Goal: Task Accomplishment & Management: Manage account settings

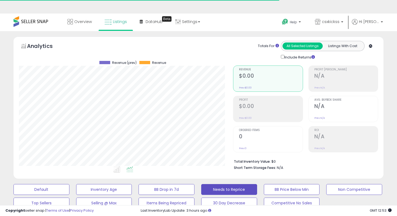
select select "**"
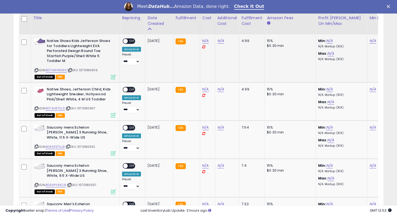
scroll to position [255, 0]
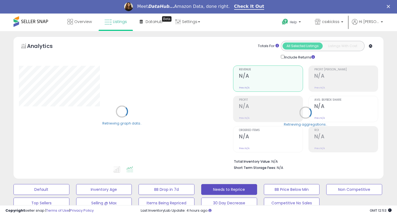
select select "**"
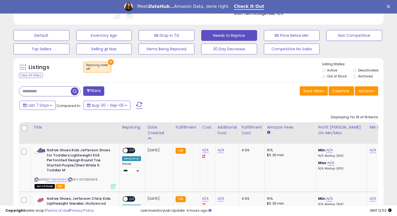
scroll to position [122, 0]
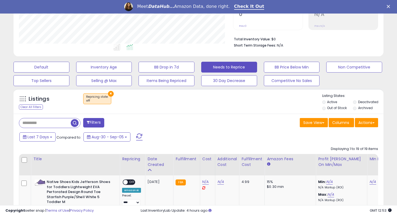
click at [109, 93] on button "×" at bounding box center [111, 94] width 6 height 6
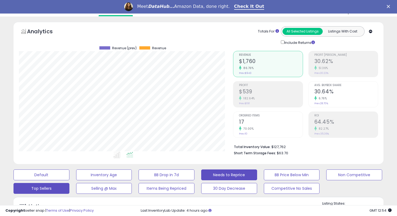
scroll to position [0, 0]
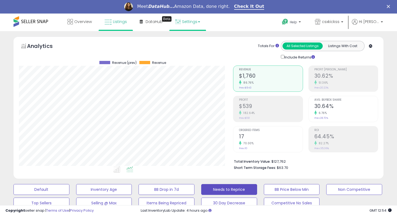
click at [193, 16] on link "Settings" at bounding box center [187, 22] width 33 height 16
click at [228, 30] on div "Overview Listings Beta" at bounding box center [127, 25] width 262 height 23
click at [87, 25] on link "Overview" at bounding box center [79, 22] width 32 height 16
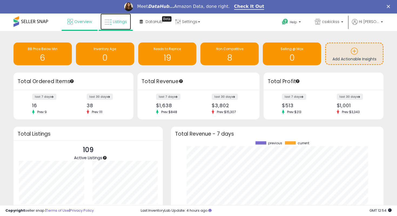
click at [115, 25] on link "Listings" at bounding box center [116, 22] width 31 height 16
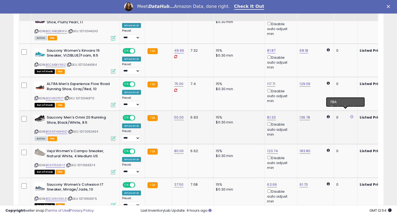
click at [350, 115] on icon at bounding box center [351, 117] width 3 height 4
